Goal: Task Accomplishment & Management: Manage account settings

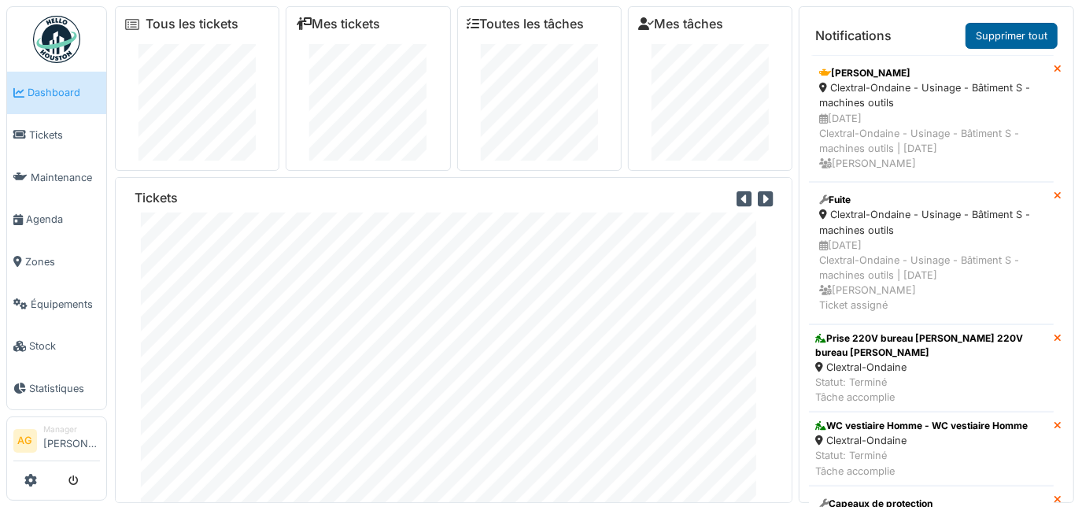
click at [1010, 42] on link "Supprimer tout" at bounding box center [1012, 36] width 92 height 26
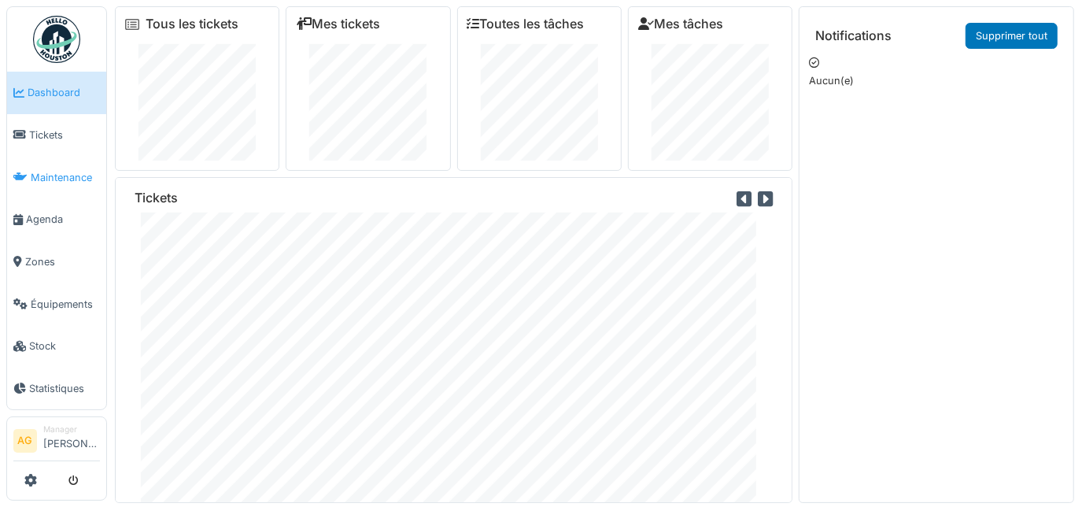
click at [53, 172] on span "Maintenance" at bounding box center [65, 177] width 69 height 15
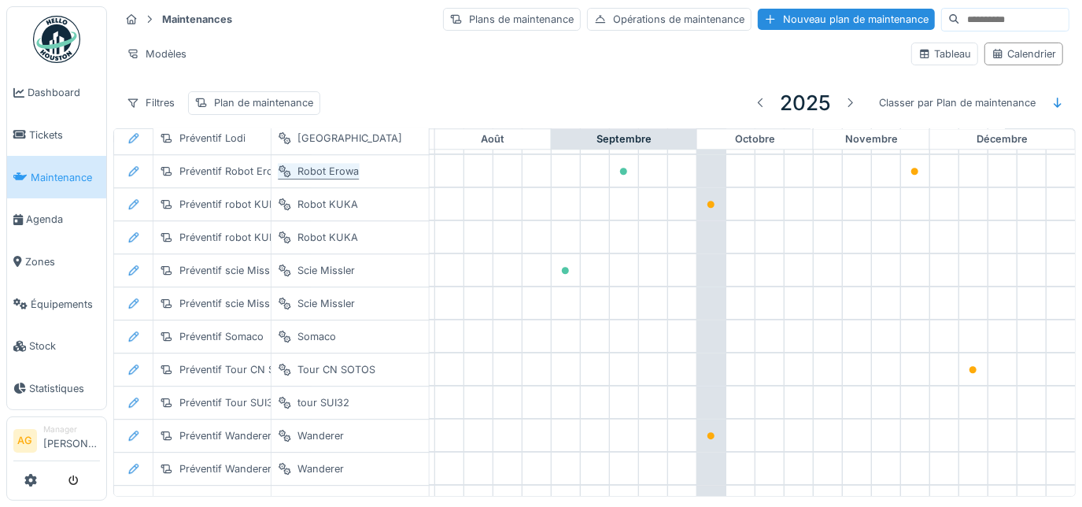
scroll to position [2914, 930]
click at [38, 222] on link "Agenda" at bounding box center [56, 219] width 99 height 43
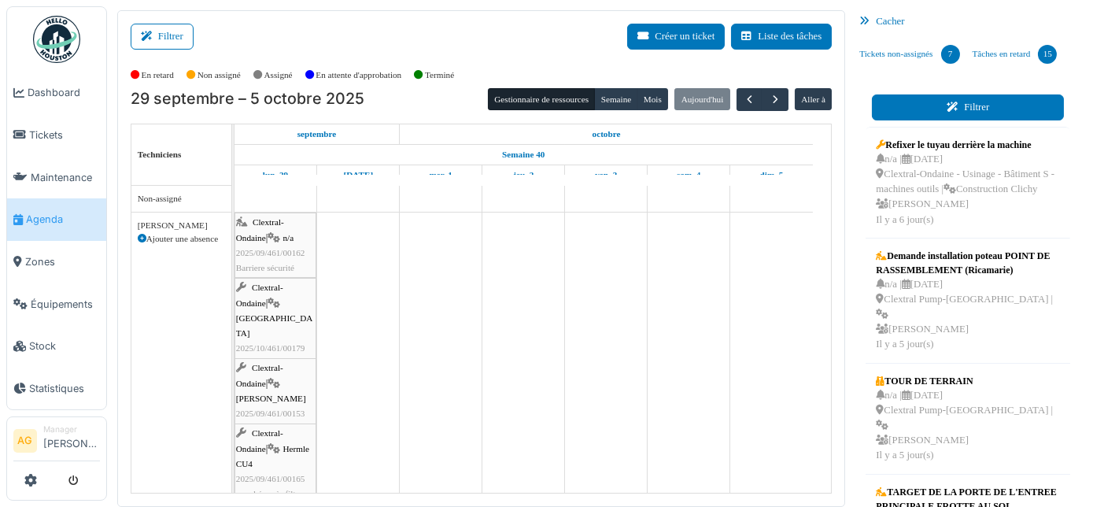
click at [947, 102] on icon at bounding box center [955, 107] width 17 height 10
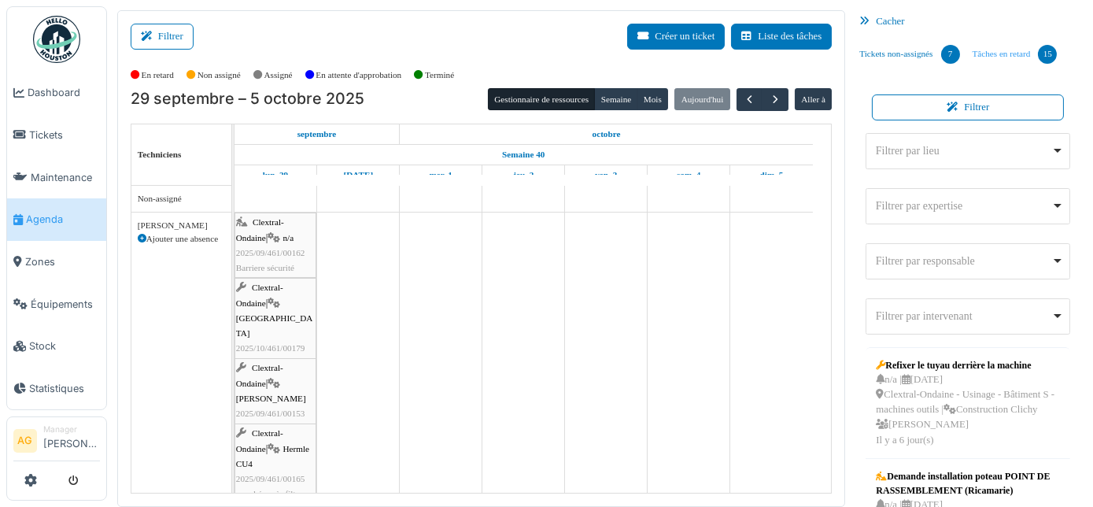
click at [967, 72] on link "Tâches en retard 15" at bounding box center [1016, 54] width 98 height 43
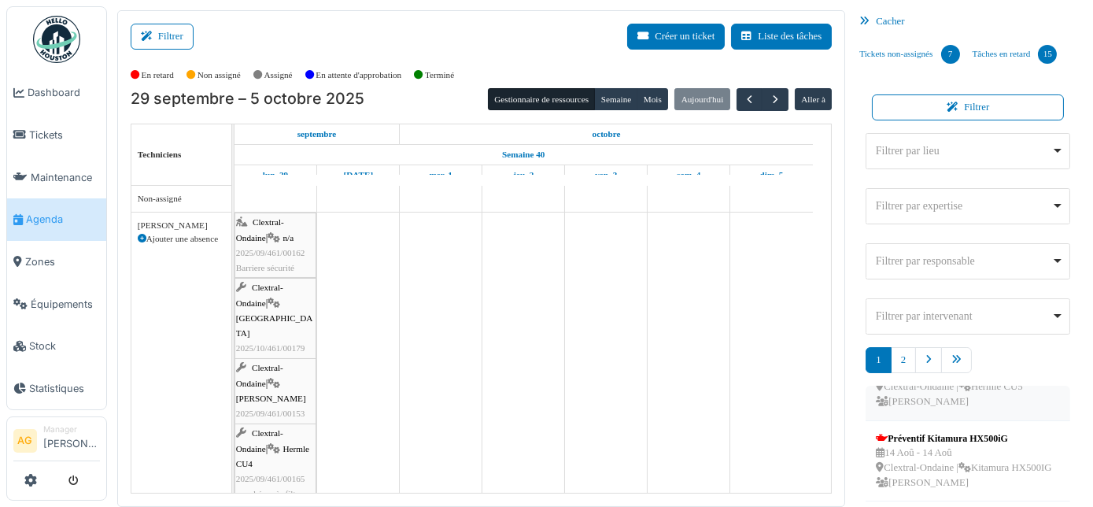
scroll to position [71, 0]
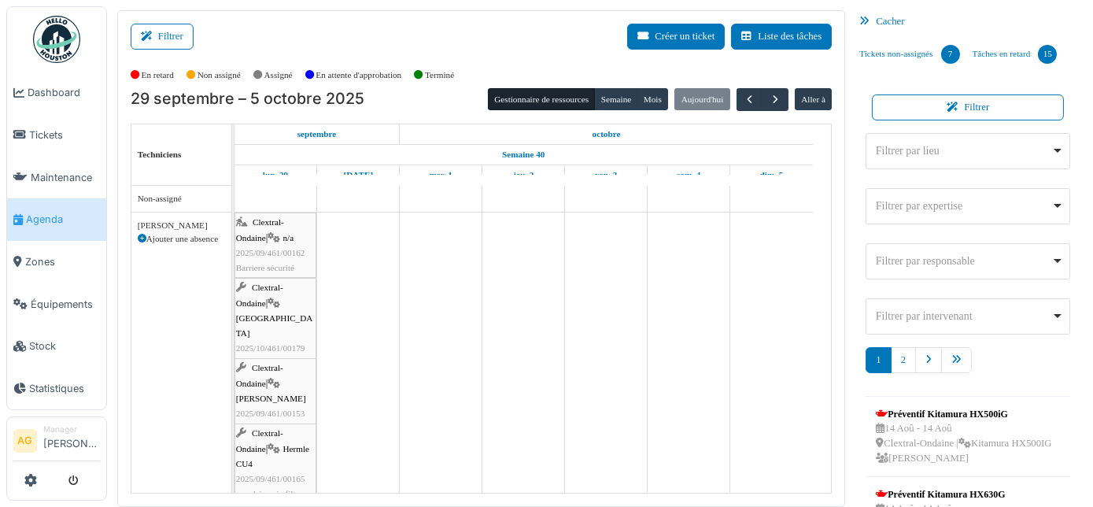
click at [882, 17] on div "Cacher" at bounding box center [968, 21] width 230 height 23
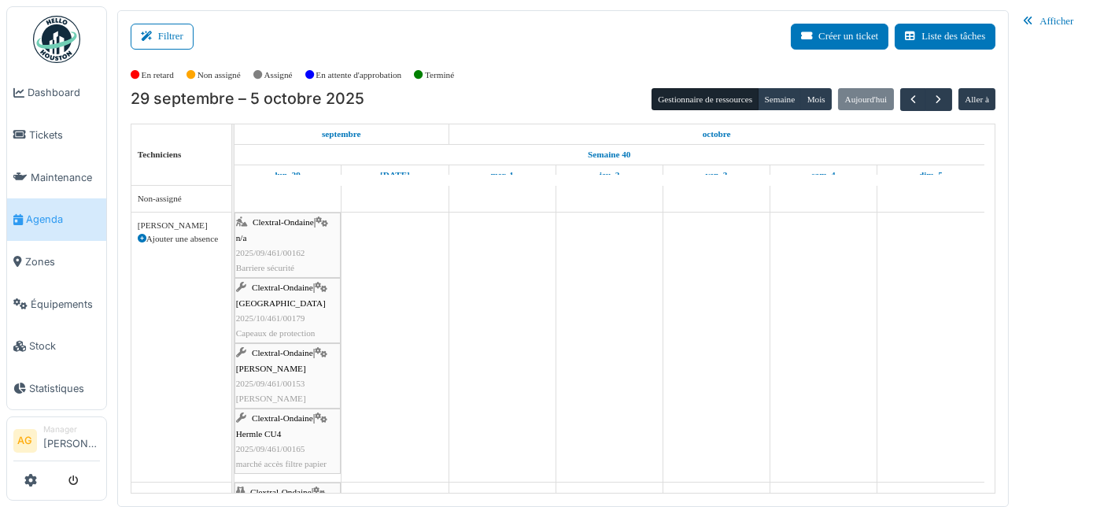
click at [1049, 20] on div "Afficher" at bounding box center [1050, 21] width 66 height 23
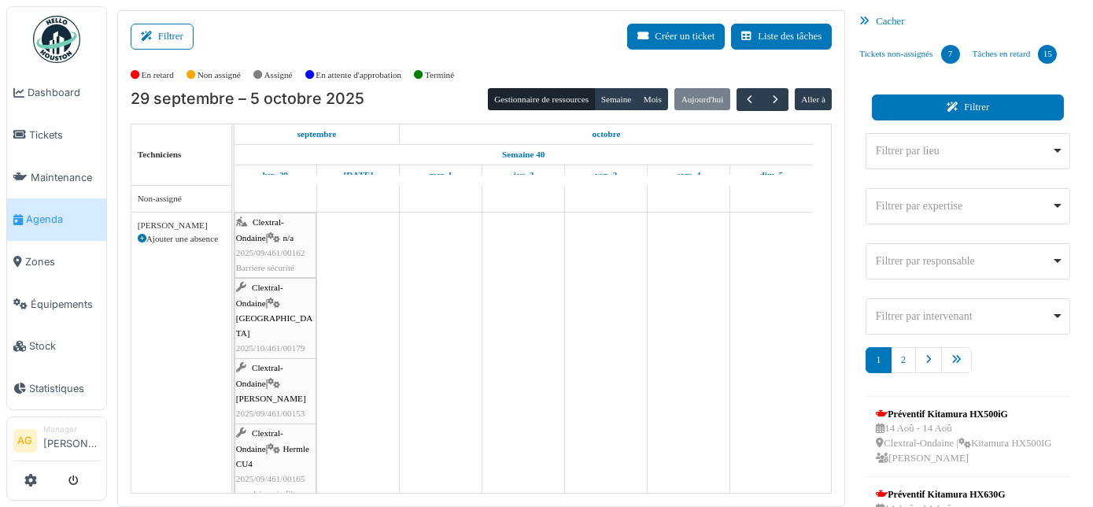
click at [975, 114] on button "Filtrer" at bounding box center [968, 107] width 192 height 26
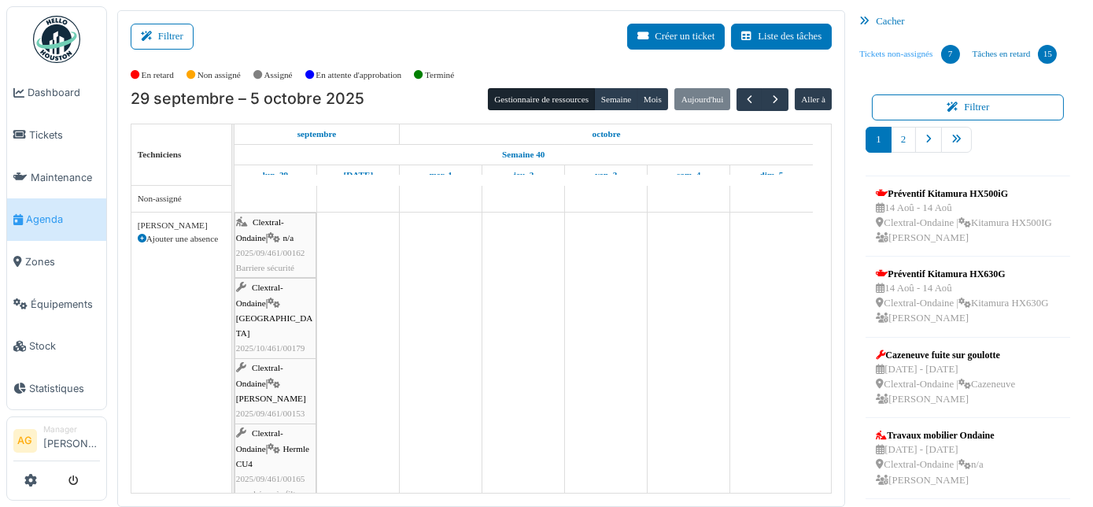
click at [891, 58] on link "Tickets non-assignés 7" at bounding box center [909, 54] width 113 height 43
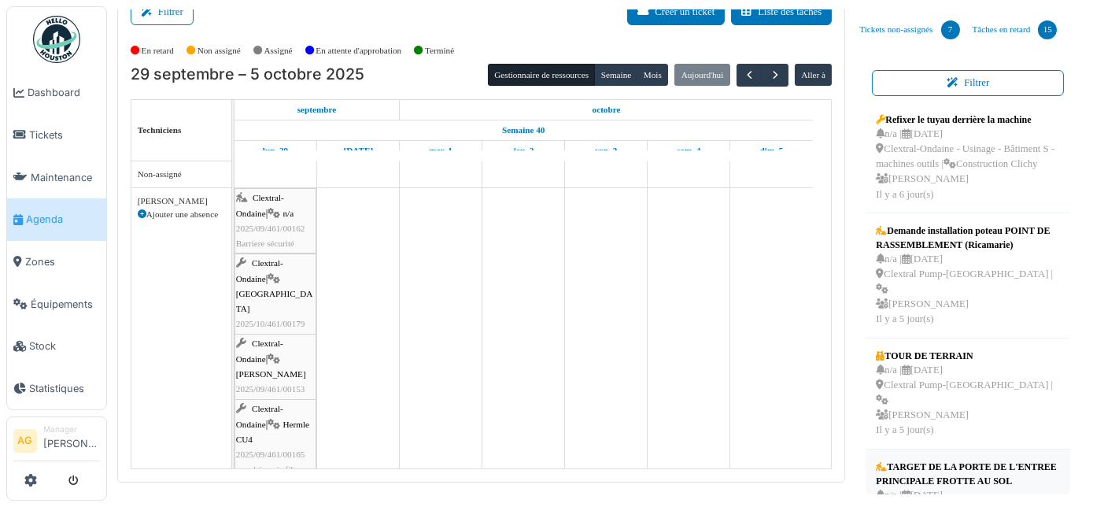
scroll to position [0, 0]
click at [1004, 38] on link "Tâches en retard 15" at bounding box center [1016, 30] width 98 height 43
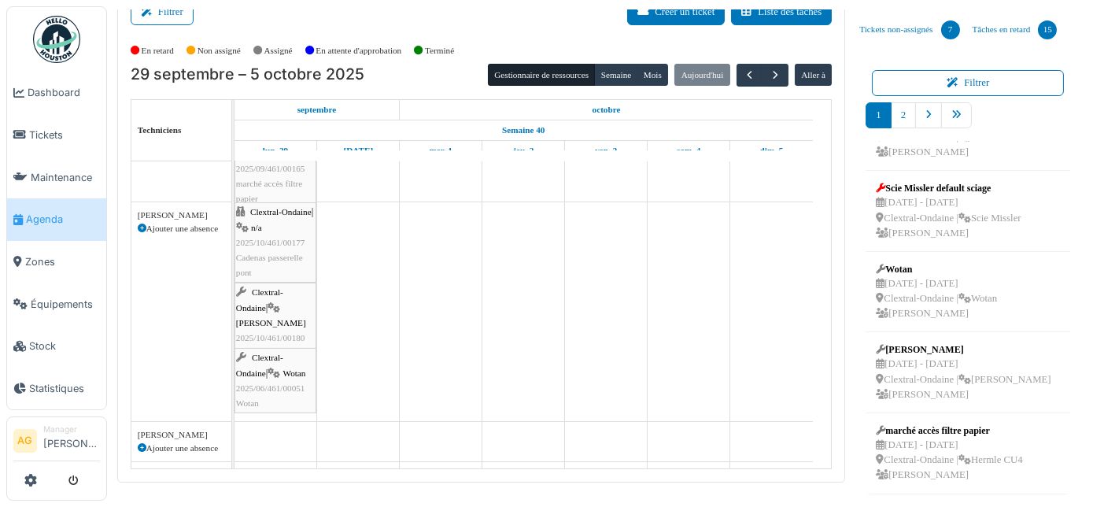
click at [277, 318] on span "Wotan's" at bounding box center [271, 322] width 70 height 9
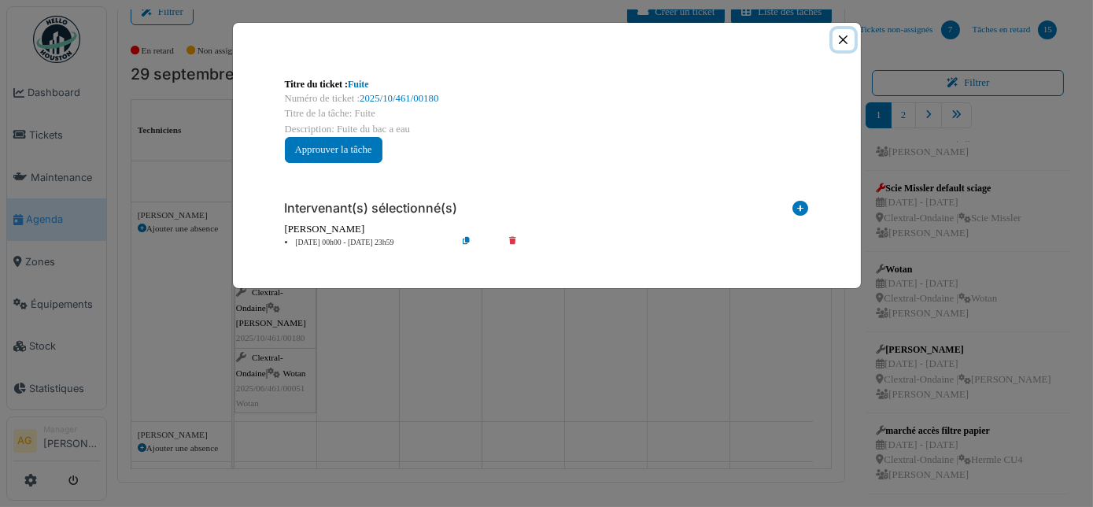
click at [839, 42] on button "Close" at bounding box center [843, 39] width 21 height 21
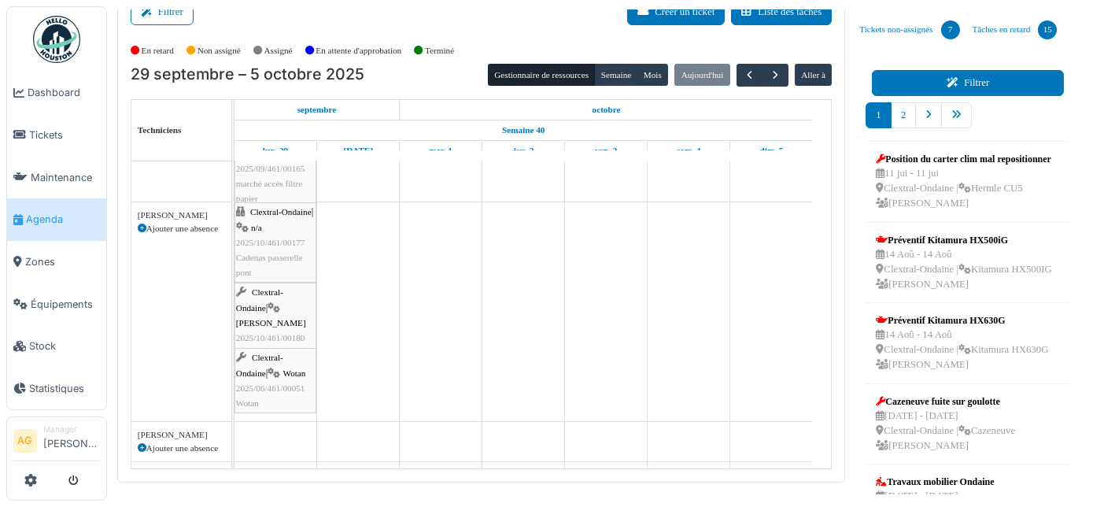
click at [948, 80] on icon at bounding box center [955, 83] width 17 height 10
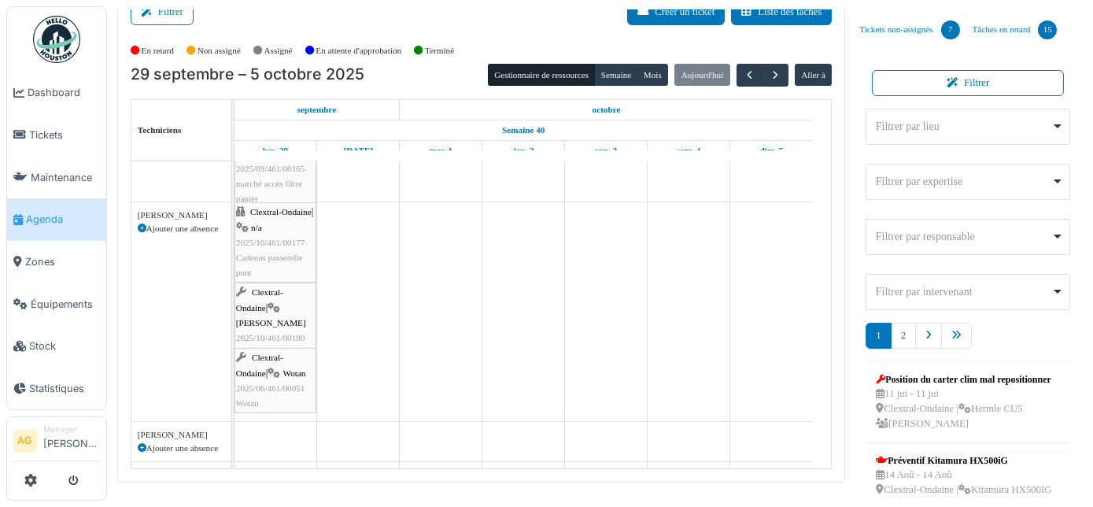
click at [934, 123] on div "Filtrer par lieu Remove item" at bounding box center [964, 126] width 176 height 17
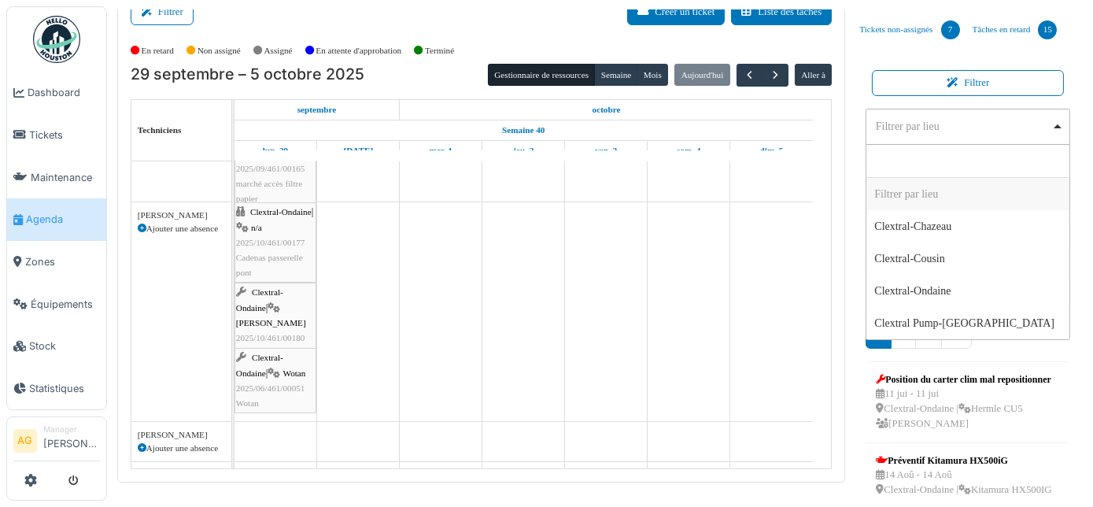
click at [934, 123] on div "Filtrer par lieu Remove item" at bounding box center [964, 126] width 176 height 17
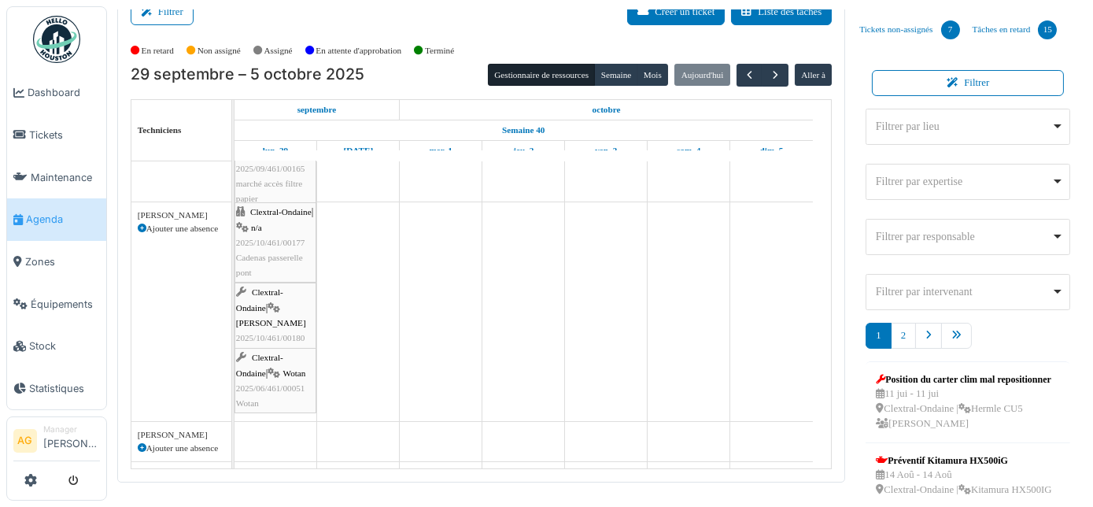
click at [934, 183] on div "Filtrer par expertise Remove item" at bounding box center [964, 181] width 176 height 17
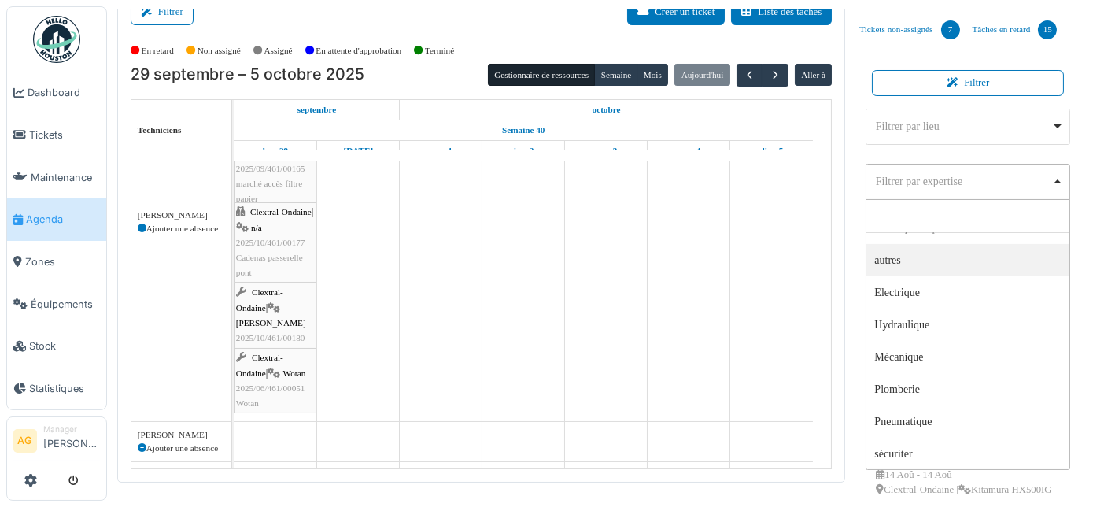
click at [930, 177] on div "Filtrer par expertise Remove item" at bounding box center [964, 181] width 176 height 17
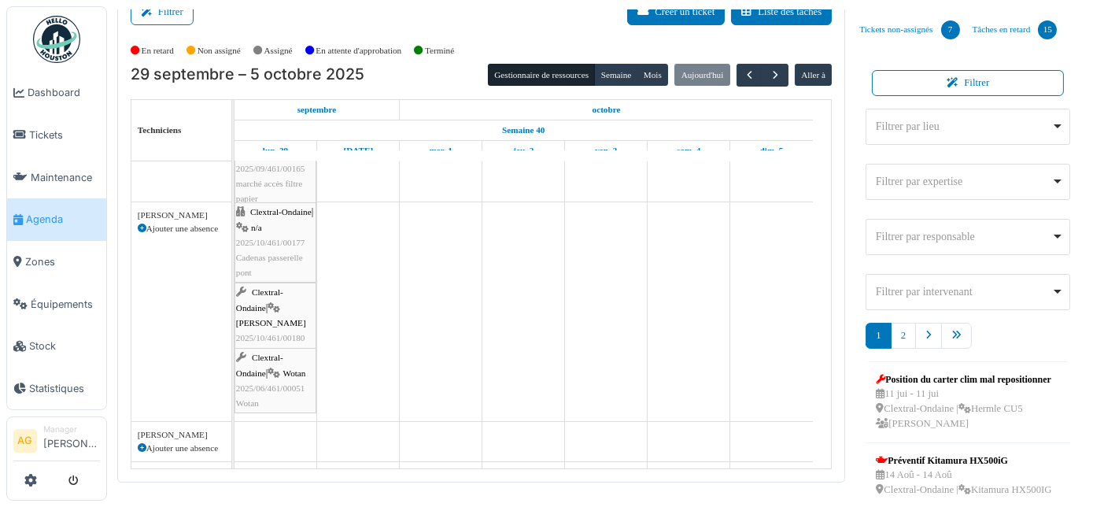
click at [929, 236] on div "Filtrer par responsable Remove item" at bounding box center [964, 236] width 176 height 17
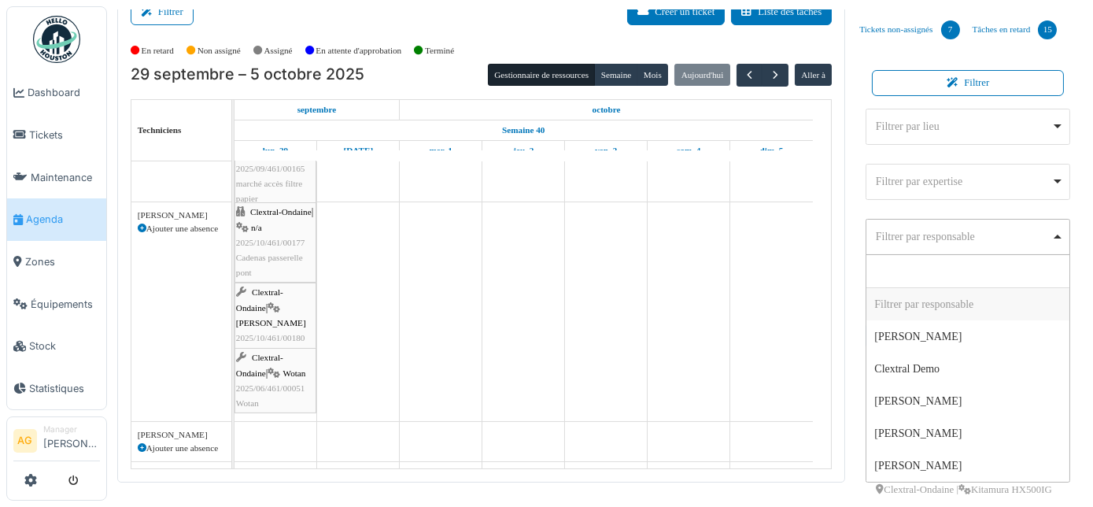
click at [942, 231] on div "Filtrer par responsable Remove item" at bounding box center [964, 236] width 176 height 17
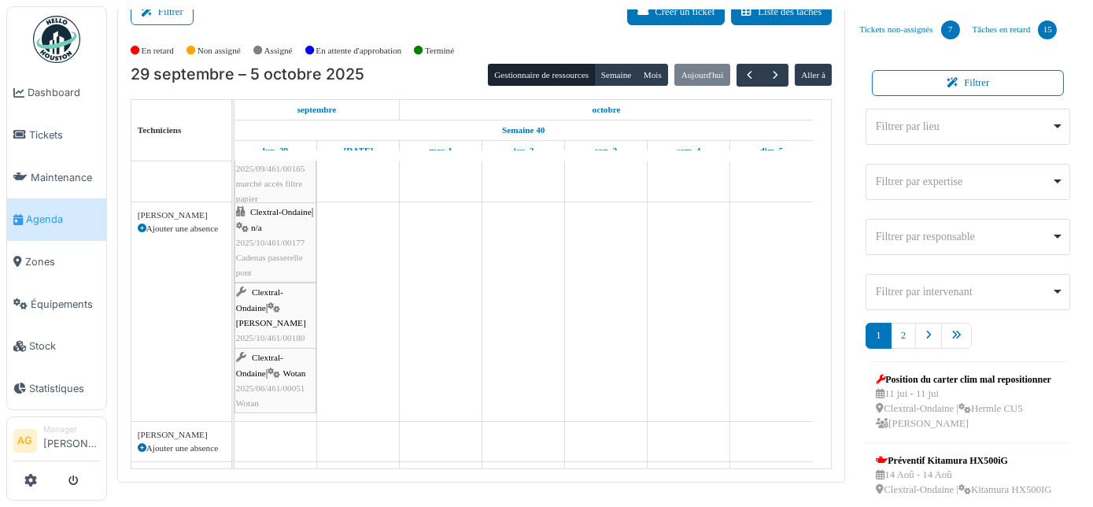
click at [945, 287] on div "Filtrer par intervenant Remove item" at bounding box center [964, 291] width 176 height 17
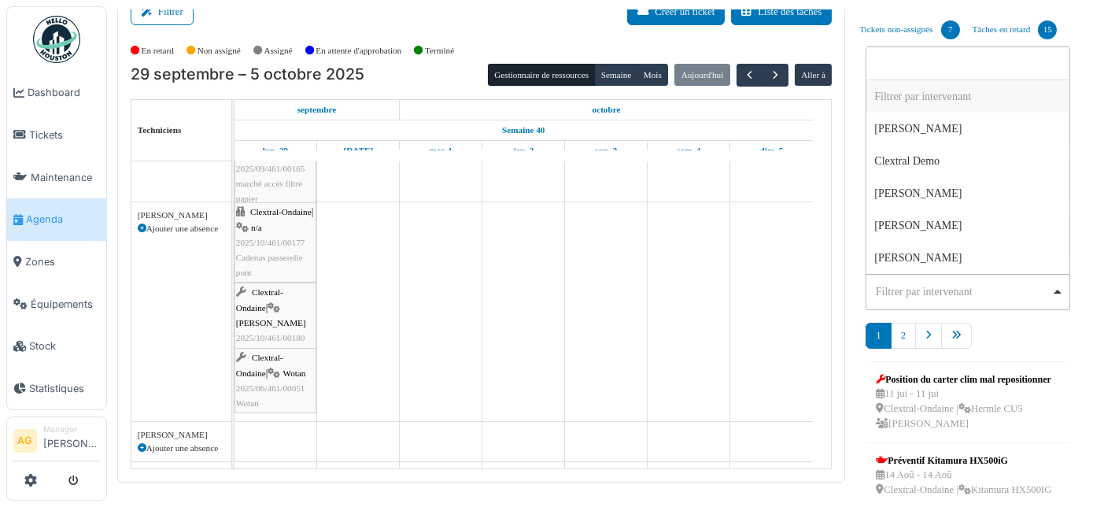
click at [945, 287] on div "Filtrer par intervenant Remove item" at bounding box center [964, 291] width 176 height 17
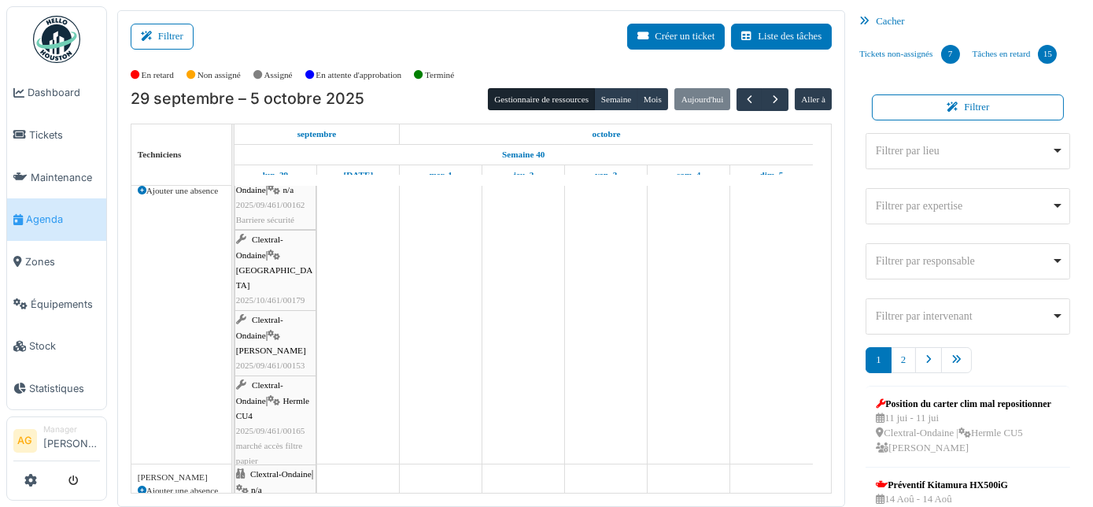
scroll to position [71, 0]
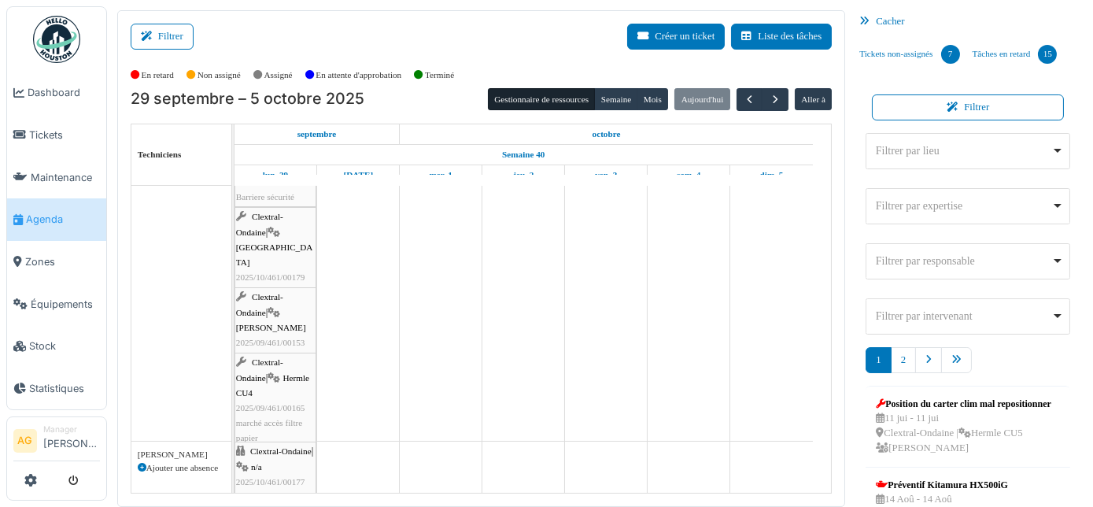
click at [270, 319] on div "Clextral-Ondaine | Kellenberger 2025/09/461/00153 Kellenberger" at bounding box center [275, 328] width 79 height 76
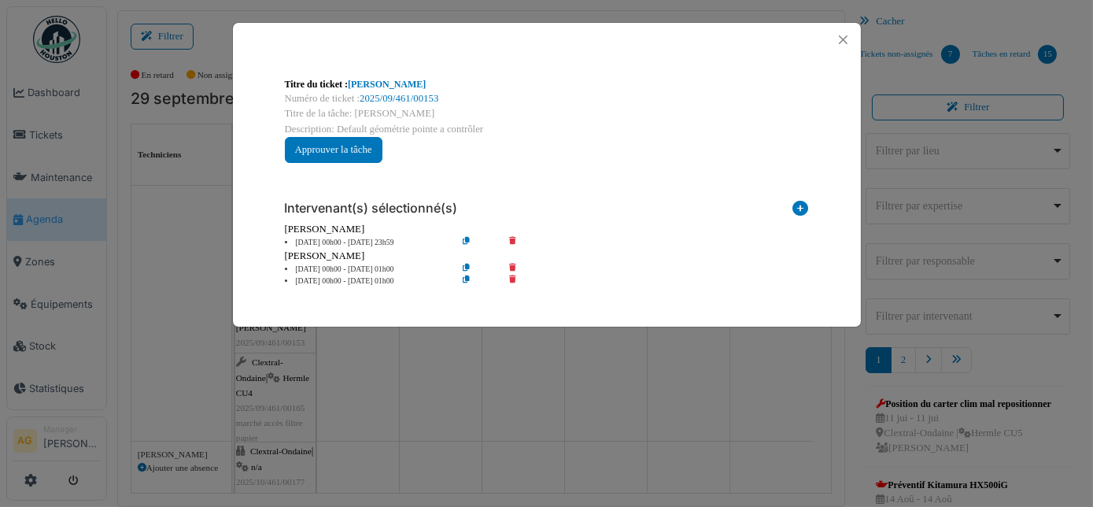
click at [512, 242] on icon at bounding box center [523, 243] width 45 height 12
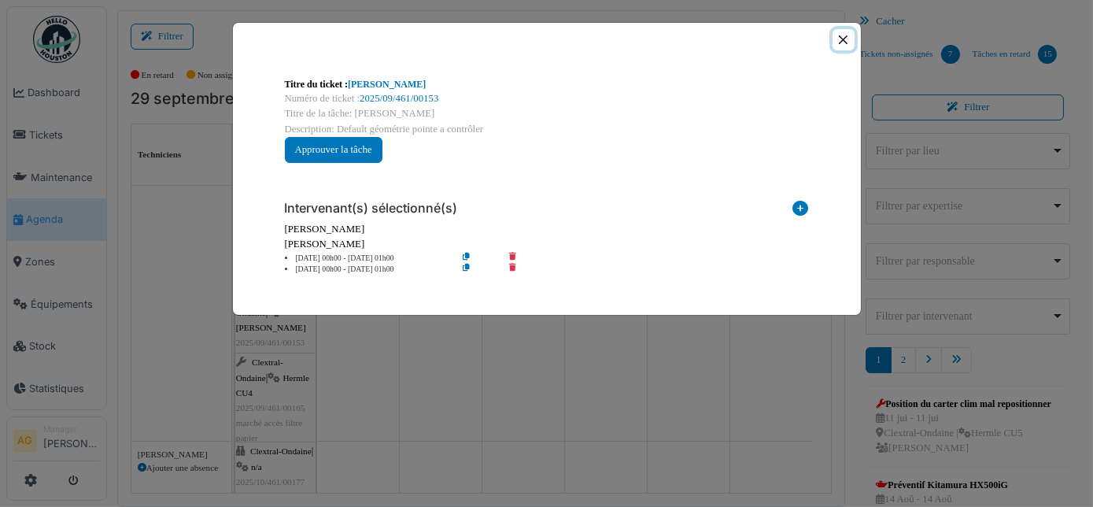
click at [843, 39] on button "Close" at bounding box center [843, 39] width 21 height 21
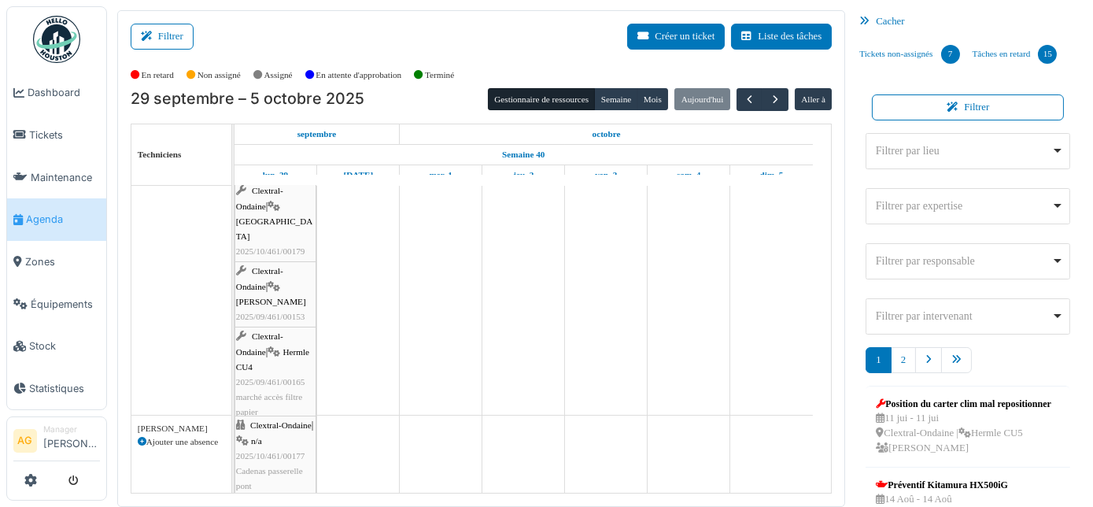
scroll to position [0, 0]
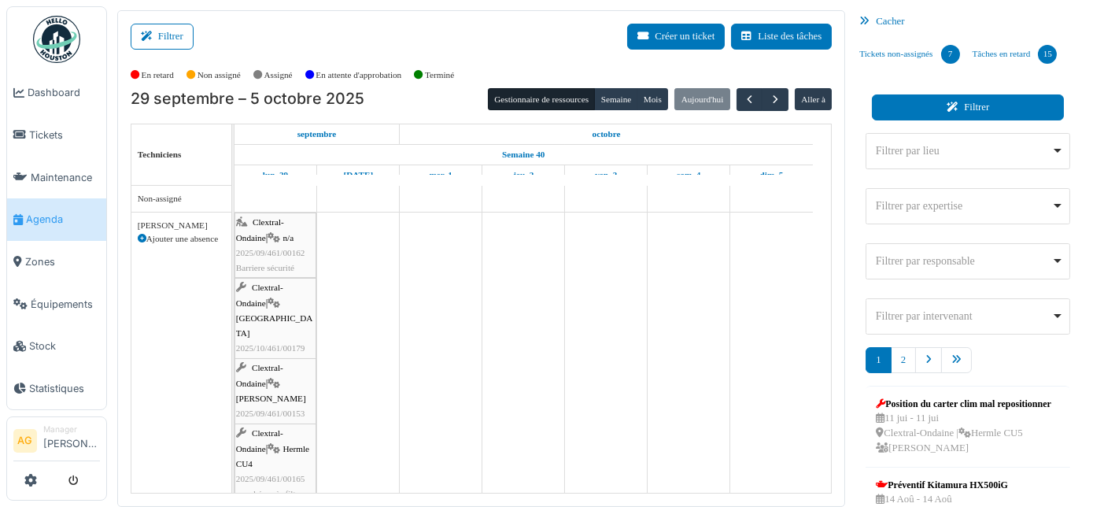
click at [961, 101] on button "Filtrer" at bounding box center [968, 107] width 192 height 26
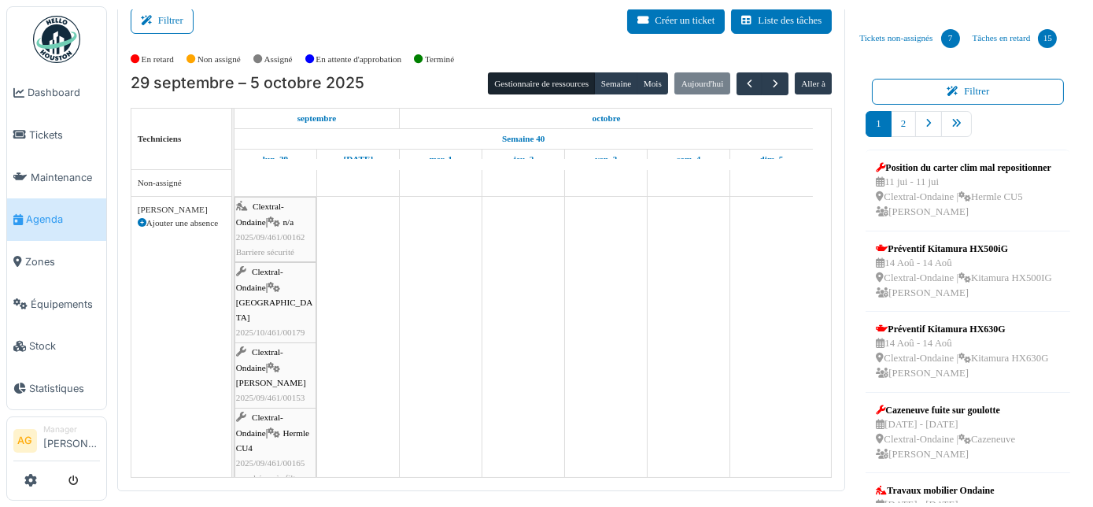
scroll to position [24, 0]
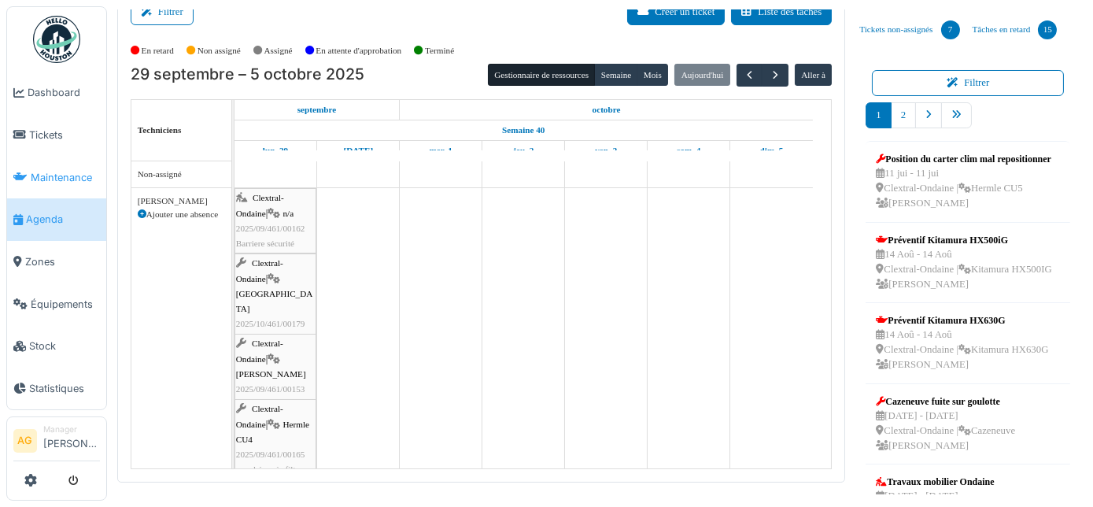
click at [48, 170] on span "Maintenance" at bounding box center [65, 177] width 69 height 15
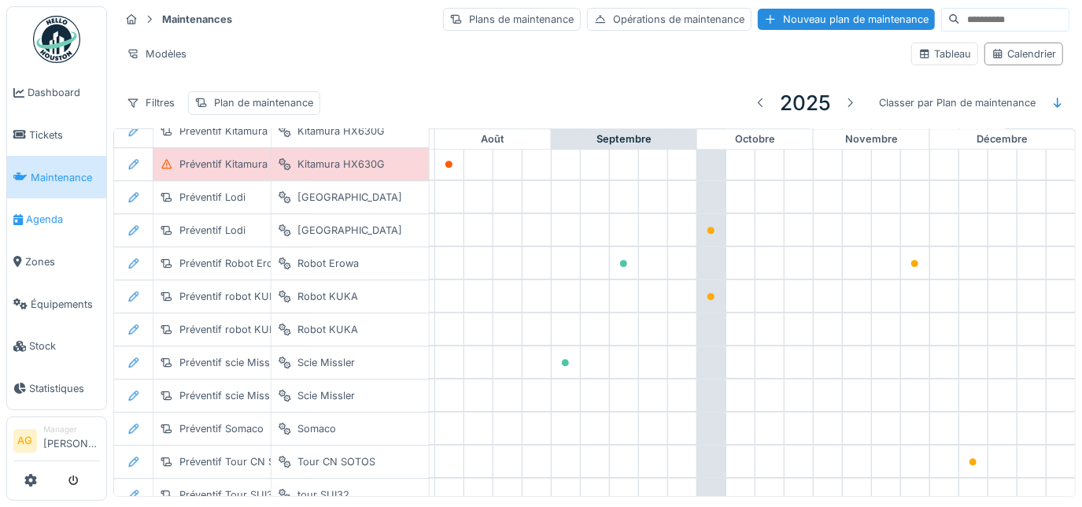
scroll to position [2699, 930]
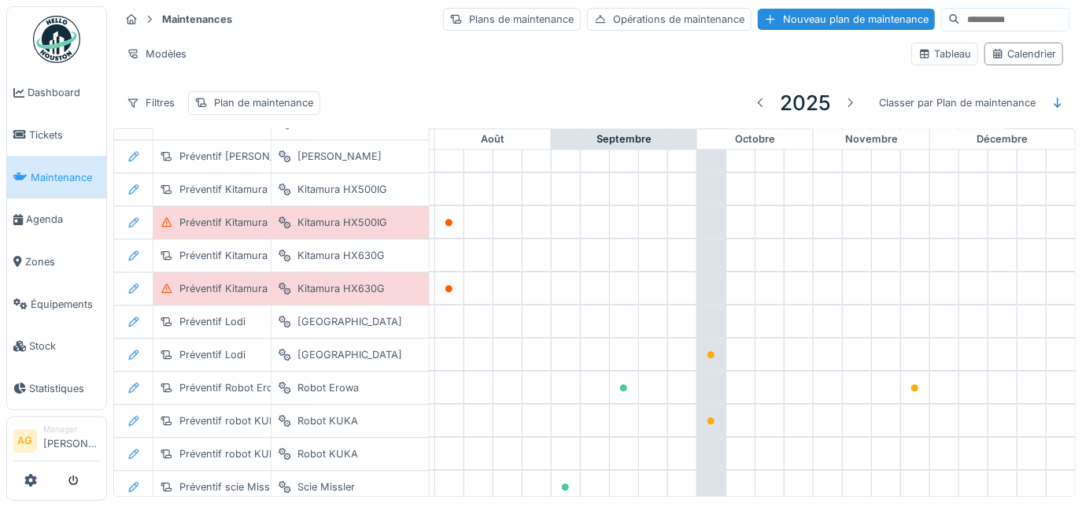
click at [49, 177] on span "Maintenance" at bounding box center [65, 177] width 69 height 15
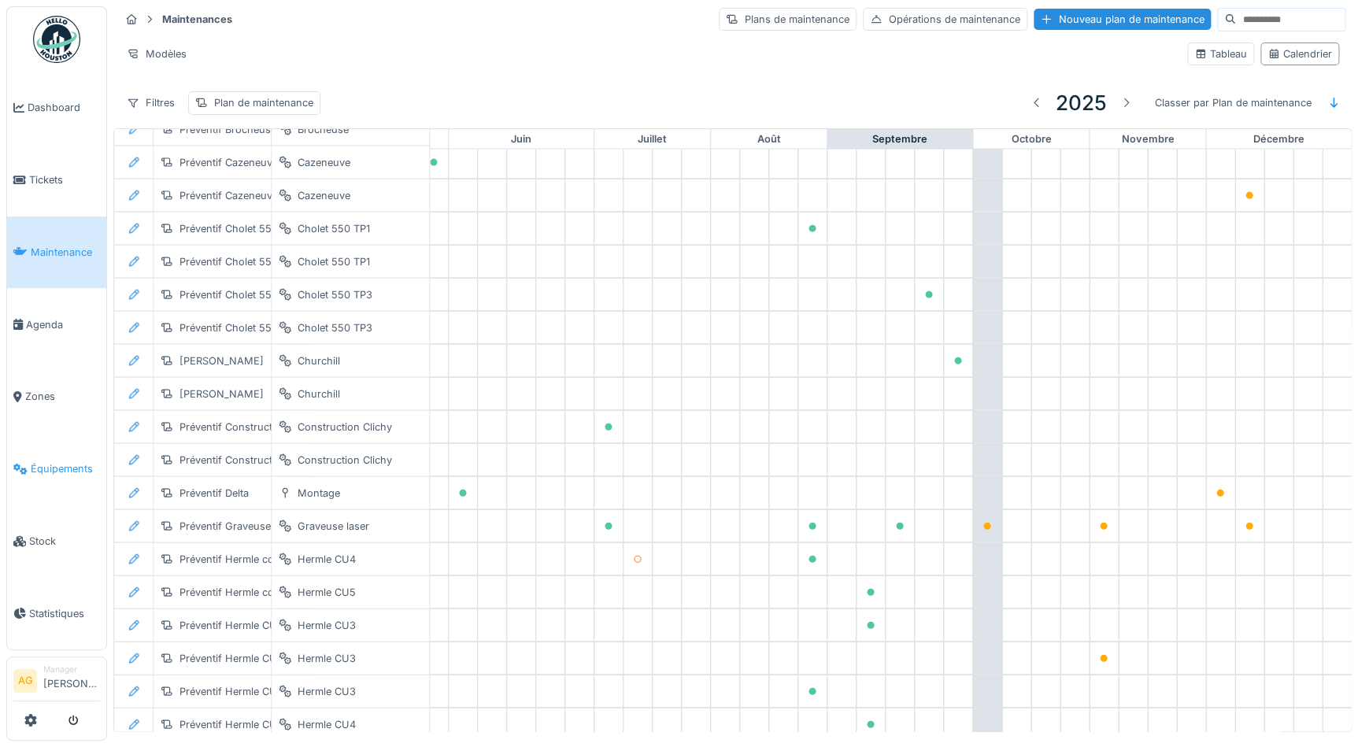
scroll to position [1779, 665]
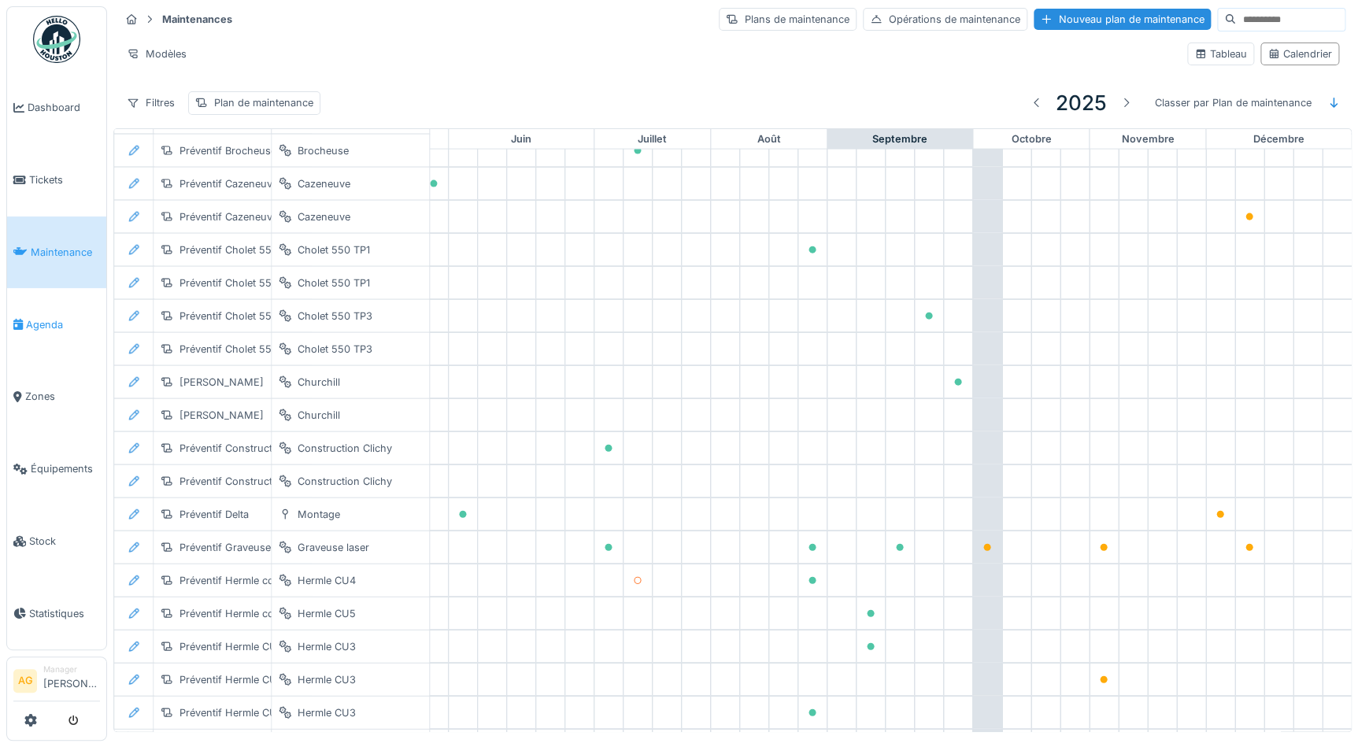
click at [34, 317] on span "Agenda" at bounding box center [63, 324] width 74 height 15
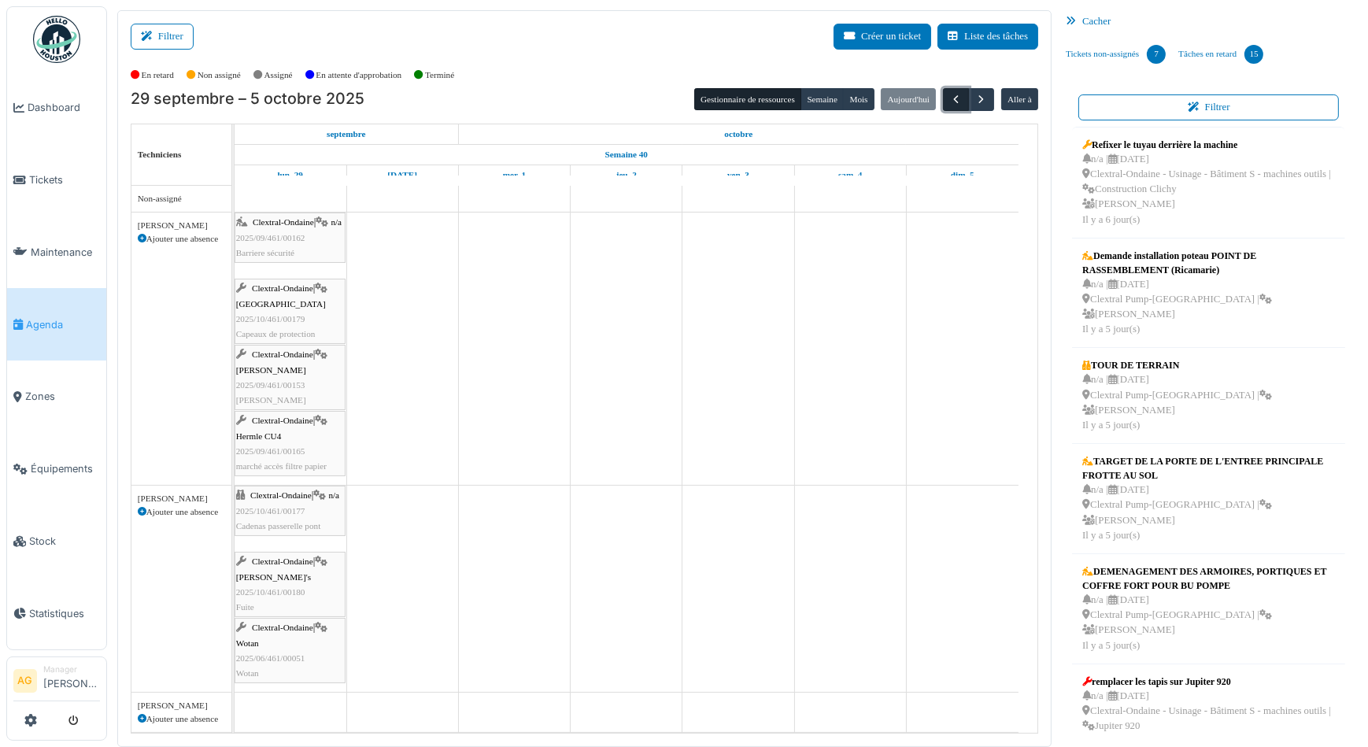
click at [949, 97] on span "button" at bounding box center [955, 99] width 13 height 13
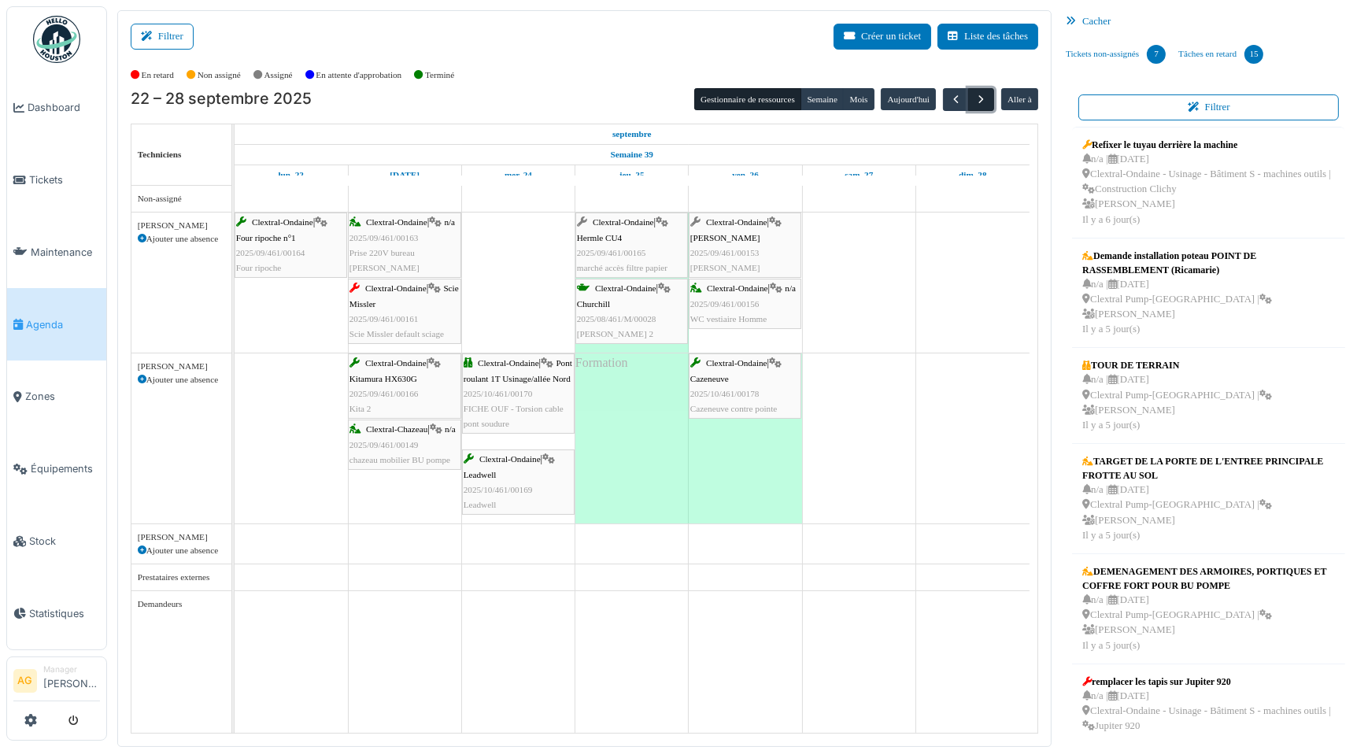
click at [975, 102] on span "button" at bounding box center [980, 99] width 13 height 13
